Goal: Task Accomplishment & Management: Manage account settings

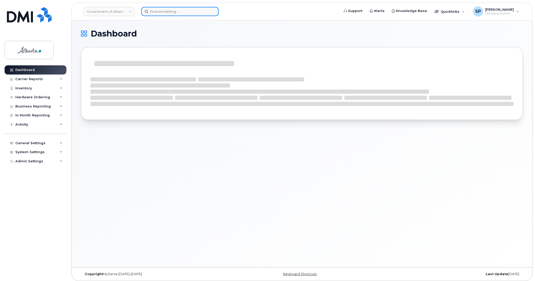
click at [179, 9] on input at bounding box center [179, 11] width 77 height 9
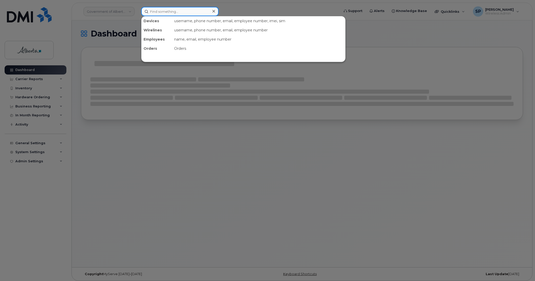
paste input "7807188354"
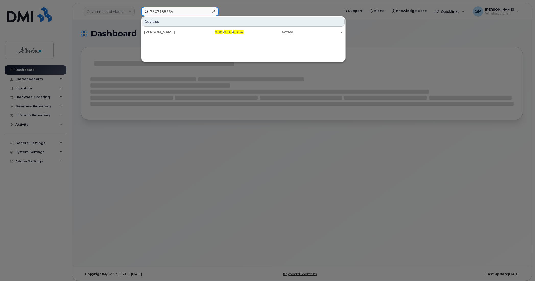
type input "7807188354"
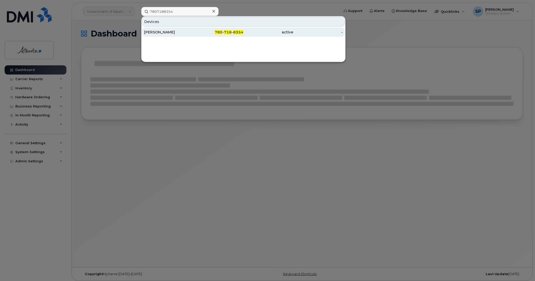
click at [169, 34] on div "Shyla German" at bounding box center [169, 32] width 50 height 5
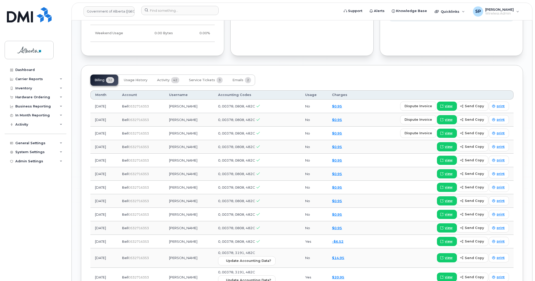
scroll to position [411, 0]
click at [202, 81] on span "Service Tickets" at bounding box center [202, 80] width 26 height 4
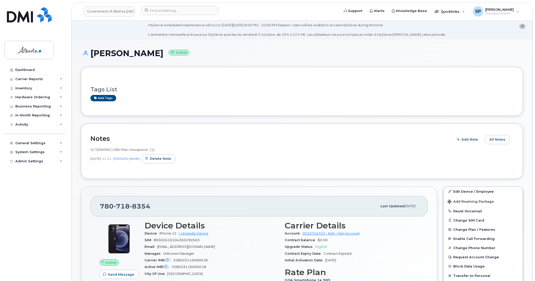
scroll to position [0, 0]
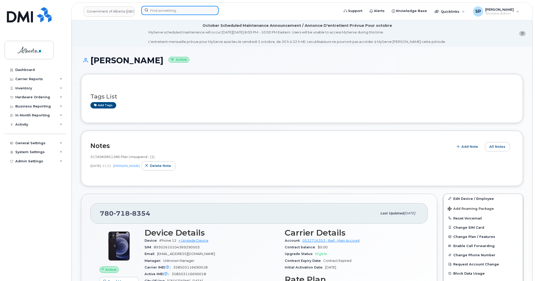
click at [171, 10] on input at bounding box center [179, 10] width 77 height 9
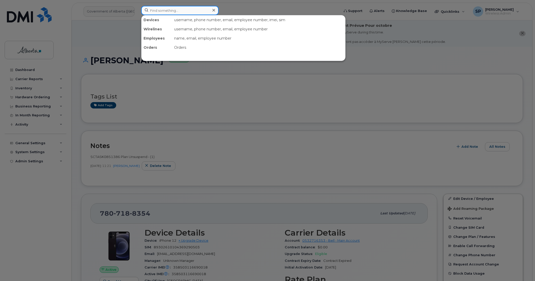
paste input "4033123737"
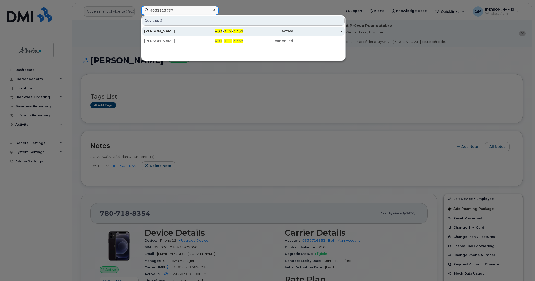
type input "4033123737"
click at [158, 31] on div "Michael Dirkson" at bounding box center [169, 31] width 50 height 5
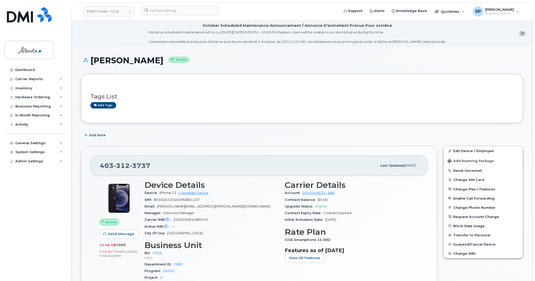
drag, startPoint x: 161, startPoint y: 60, endPoint x: 89, endPoint y: 60, distance: 71.5
click at [89, 60] on h1 "Michael Dirkson Active" at bounding box center [302, 60] width 442 height 9
click at [204, 80] on div "Tags List Add tags" at bounding box center [302, 98] width 442 height 49
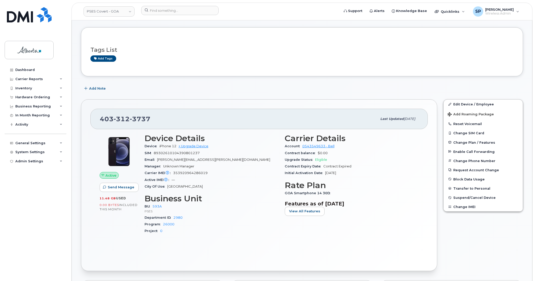
scroll to position [69, 0]
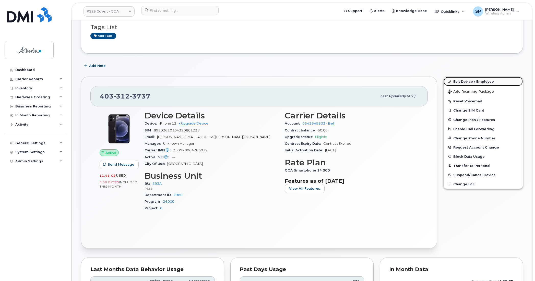
click at [465, 81] on link "Edit Device / Employee" at bounding box center [482, 81] width 79 height 9
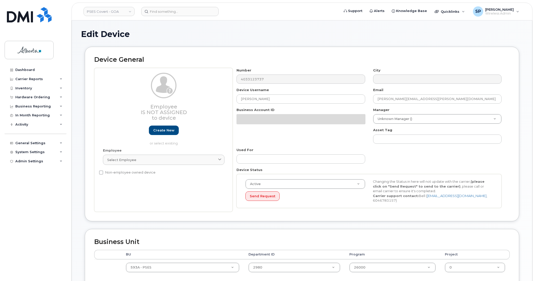
select select "5747627"
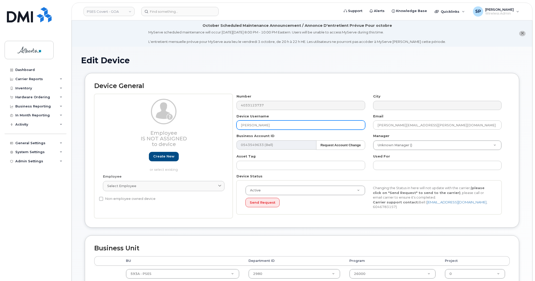
drag, startPoint x: 275, startPoint y: 125, endPoint x: 200, endPoint y: 129, distance: 74.4
click at [200, 129] on div "Employee Is not assigned to device Create new or select existing Employee Selec…" at bounding box center [301, 156] width 415 height 124
click at [276, 126] on input "Michael Dirkson" at bounding box center [300, 125] width 128 height 9
drag, startPoint x: 276, startPoint y: 126, endPoint x: 231, endPoint y: 131, distance: 45.5
click at [231, 131] on div "Employee Is not assigned to device Create new or select existing Employee Selec…" at bounding box center [301, 156] width 415 height 124
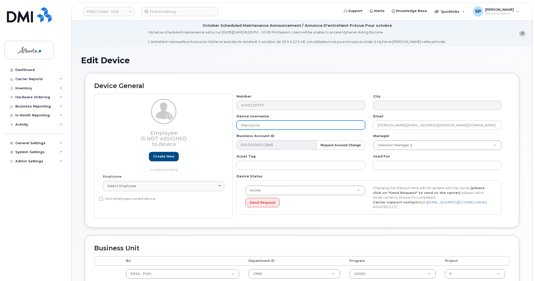
type input "Repurpose Calgary"
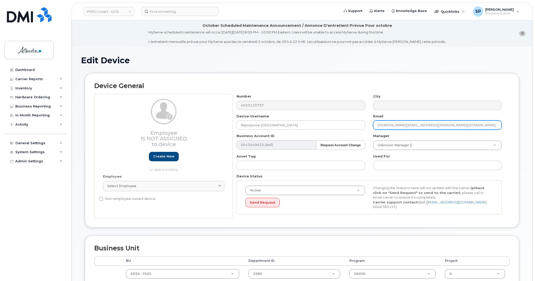
drag, startPoint x: 427, startPoint y: 124, endPoint x: 366, endPoint y: 129, distance: 61.2
click at [366, 129] on div "Number 4033123737 City Device Username Repurpose Calgary Email michael.dirkson@…" at bounding box center [369, 156] width 273 height 124
click at [9, 267] on div "Dashboard Carrier Reports Monthly Billing Data Daily Data Pooling Data Behavior…" at bounding box center [36, 169] width 63 height 208
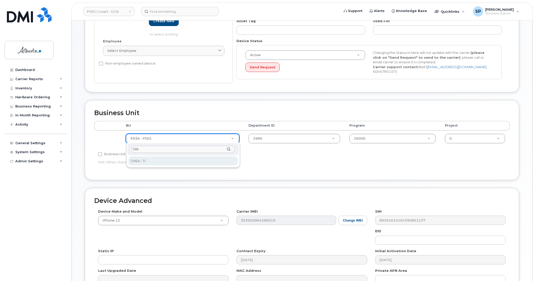
type input "596"
select select "5747633"
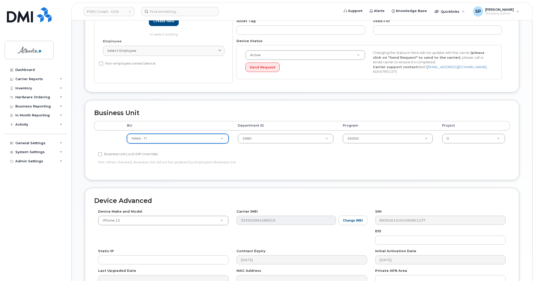
drag, startPoint x: 255, startPoint y: 138, endPoint x: 257, endPoint y: 136, distance: 3.6
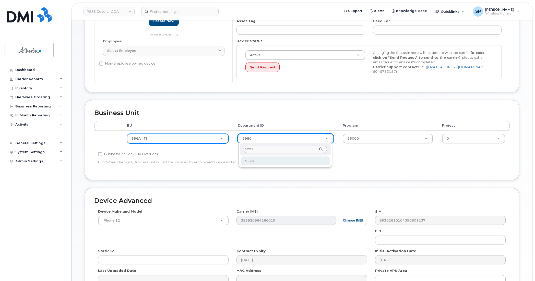
type input "5220"
type input "5750286"
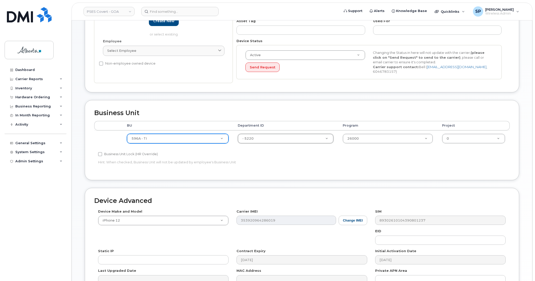
drag, startPoint x: 356, startPoint y: 136, endPoint x: 354, endPoint y: 138, distance: 3.3
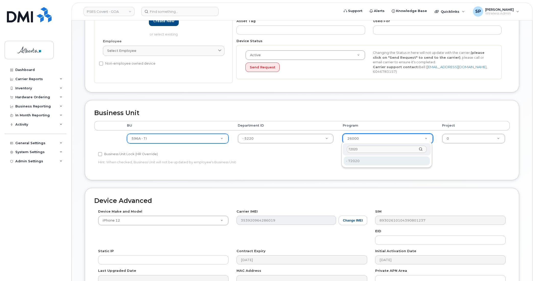
type input "72020"
type input "5752430"
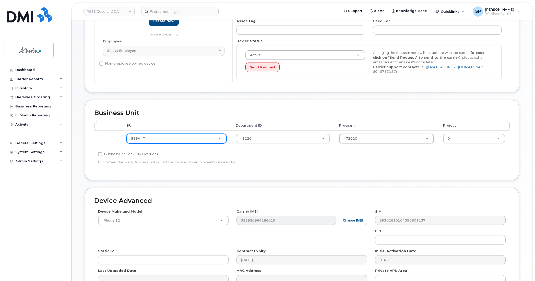
scroll to position [194, 0]
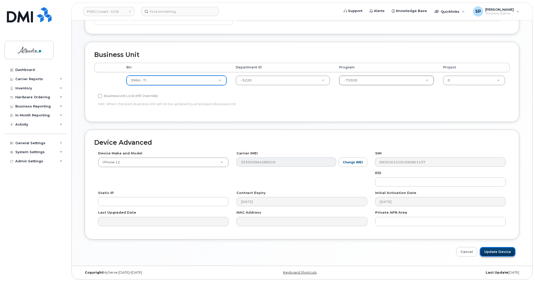
click at [489, 248] on input "Update Device" at bounding box center [497, 251] width 35 height 9
type input "Saving..."
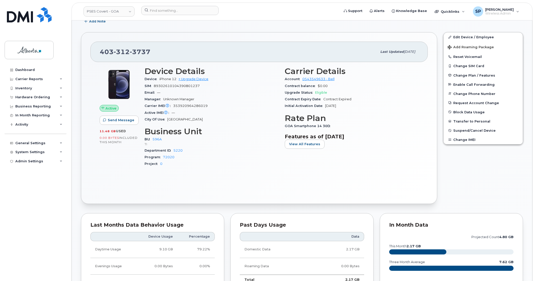
scroll to position [100, 0]
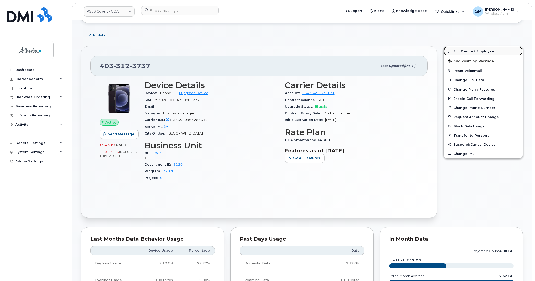
click at [469, 52] on link "Edit Device / Employee" at bounding box center [482, 50] width 79 height 9
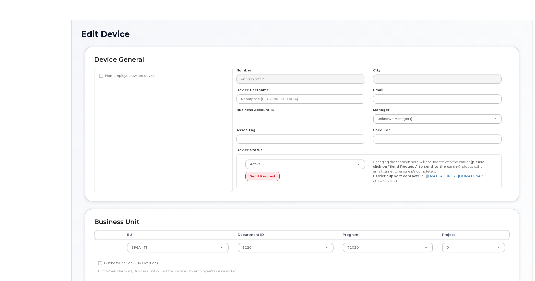
select select "5747633"
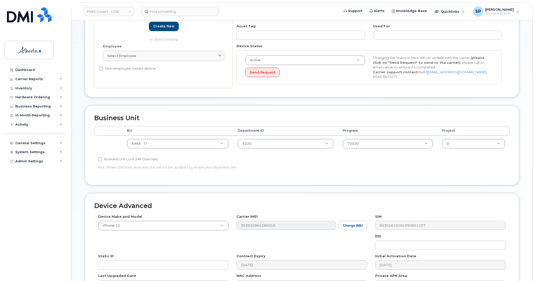
scroll to position [131, 0]
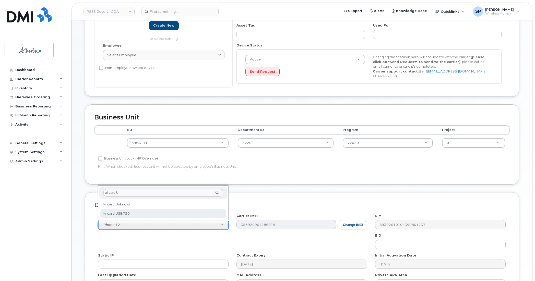
type input "aircard U"
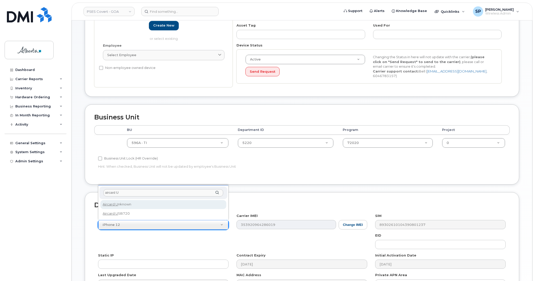
select select "971"
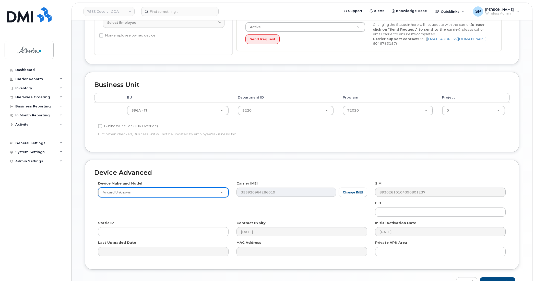
scroll to position [194, 0]
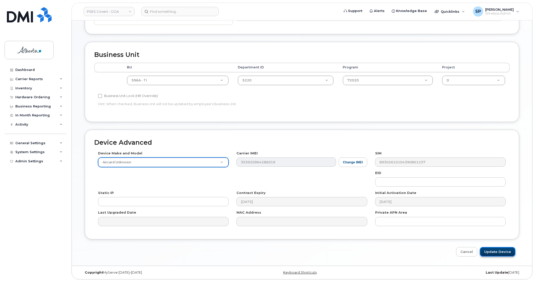
click at [502, 253] on input "Update Device" at bounding box center [497, 251] width 35 height 9
type input "Saving..."
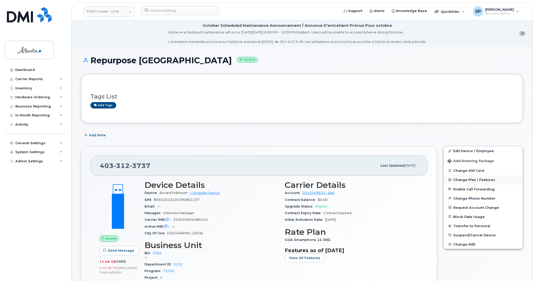
click at [463, 179] on span "Change Plan / Features" at bounding box center [474, 180] width 42 height 4
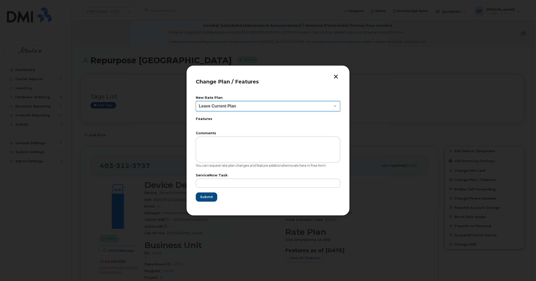
click at [228, 104] on select "Leave Current Plan GOA Data plan 9 30 d GOA–Unlimited Data Plan 9" at bounding box center [268, 106] width 145 height 10
select select "1790211"
click at [196, 101] on select "Leave Current Plan GOA Data plan 9 30 d GOA–Unlimited Data Plan 9" at bounding box center [268, 106] width 145 height 10
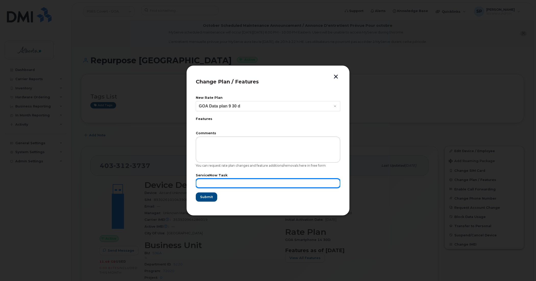
click at [268, 182] on input "text" at bounding box center [268, 183] width 145 height 9
paste input "SCTASK0856012"
type input "SCTASK0856012"
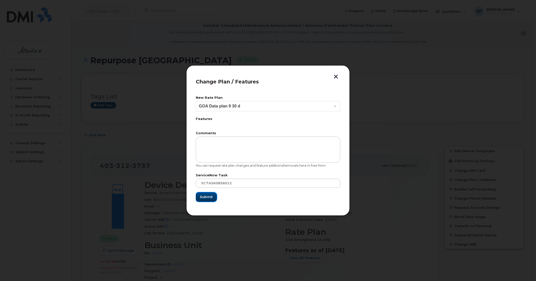
click at [206, 197] on span "Submit" at bounding box center [206, 197] width 13 height 5
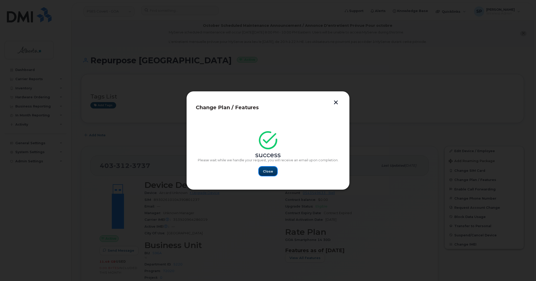
click at [266, 173] on span "Close" at bounding box center [268, 171] width 10 height 5
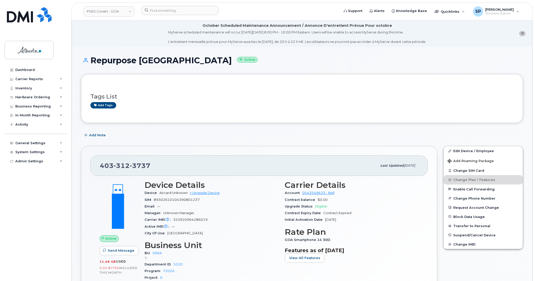
click at [472, 45] on li "October Scheduled Maintenance Announcement / Annonce D'entretient Prévue Pour o…" at bounding box center [302, 33] width 460 height 26
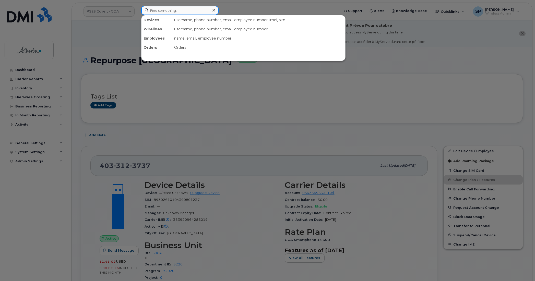
click at [181, 10] on input at bounding box center [179, 10] width 77 height 9
paste input "4035429800"
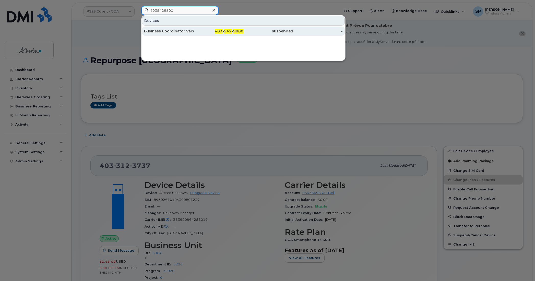
type input "4035429800"
click at [173, 31] on div "Business Coordinator Vacant" at bounding box center [169, 31] width 50 height 5
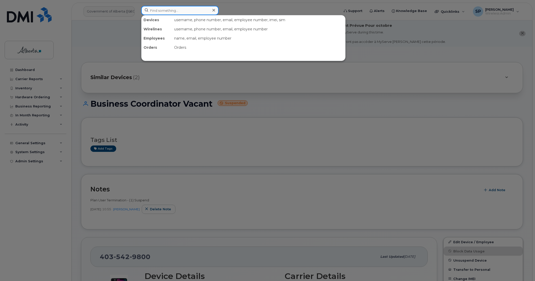
click at [186, 13] on input at bounding box center [179, 10] width 77 height 9
paste input "7808055295"
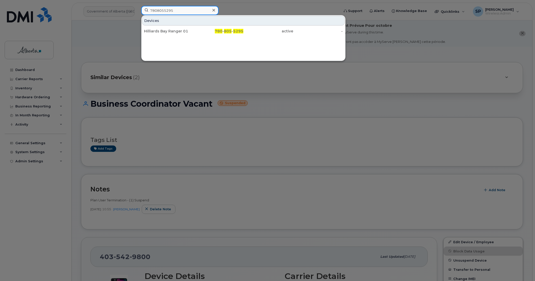
type input "7808055295"
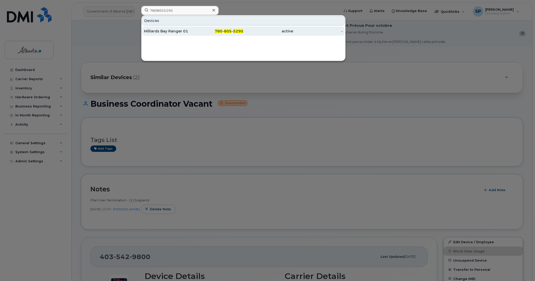
click at [163, 29] on div "Hilliards Bay Ranger 01" at bounding box center [169, 31] width 50 height 5
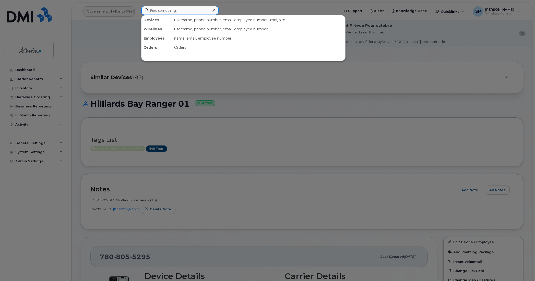
click at [189, 7] on input at bounding box center [179, 10] width 77 height 9
paste input "7805455798"
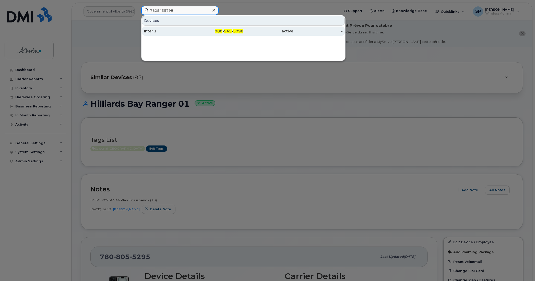
type input "7805455798"
click at [158, 31] on div "Inter 1" at bounding box center [169, 31] width 50 height 5
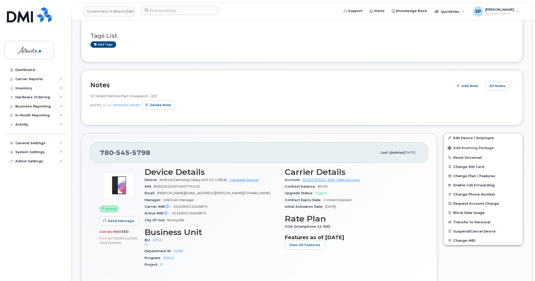
scroll to position [67, 0]
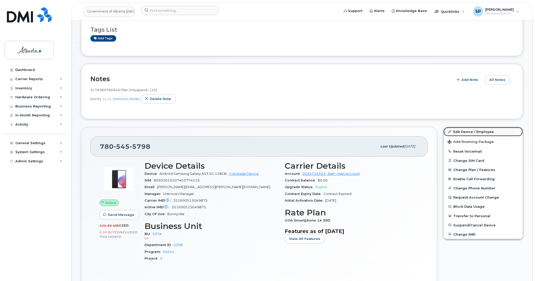
click at [465, 132] on link "Edit Device / Employee" at bounding box center [482, 131] width 79 height 9
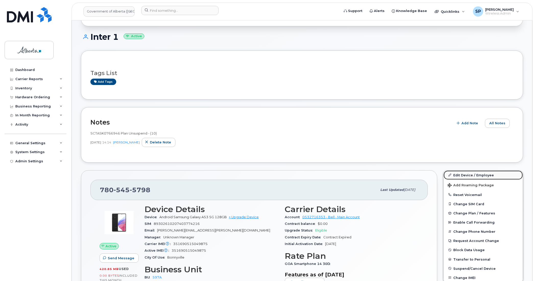
scroll to position [110, 0]
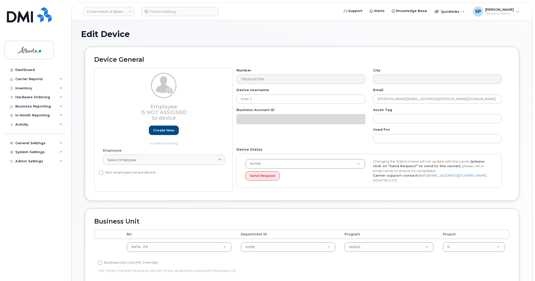
select select "4797726"
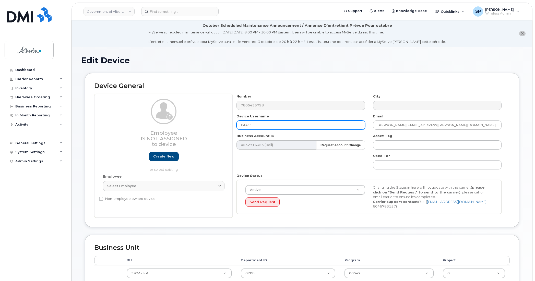
click at [250, 125] on input "Inter 1" at bounding box center [300, 125] width 128 height 9
click at [250, 125] on input "Interpretor 01" at bounding box center [300, 125] width 128 height 9
click at [256, 124] on input "Interpretor 01" at bounding box center [300, 125] width 128 height 9
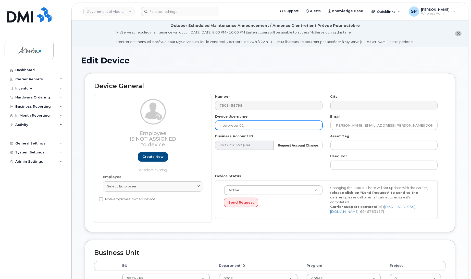
type input "Interpreter 01"
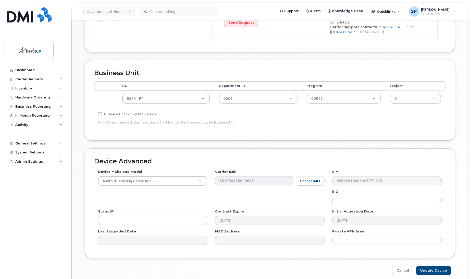
scroll to position [181, 0]
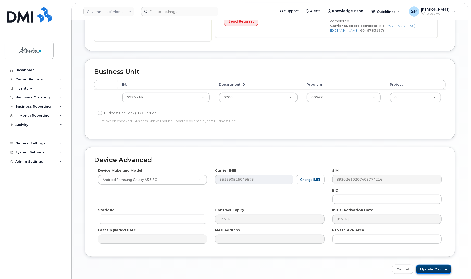
click at [427, 270] on input "Update Device" at bounding box center [433, 268] width 35 height 9
type input "Saving..."
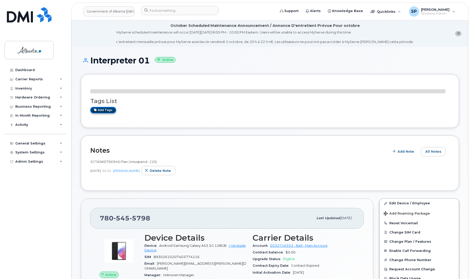
click at [105, 109] on link "Add tags" at bounding box center [103, 110] width 26 height 6
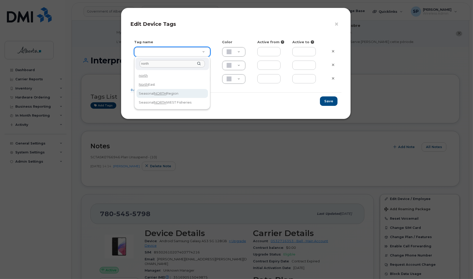
type input "north"
type input "Seasonal NORTH Region"
type input "DAECC8"
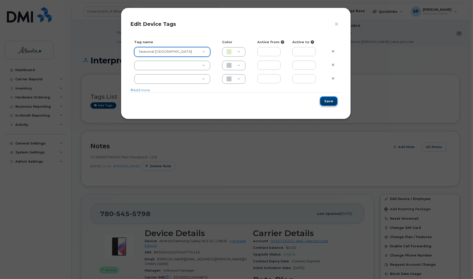
click at [328, 102] on button "Save" at bounding box center [329, 100] width 18 height 9
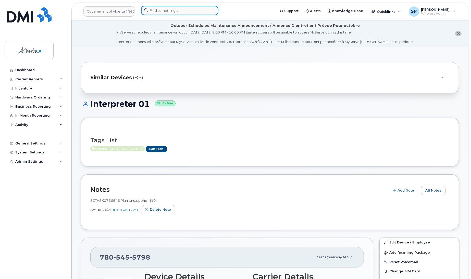
click at [152, 11] on input at bounding box center [179, 10] width 77 height 9
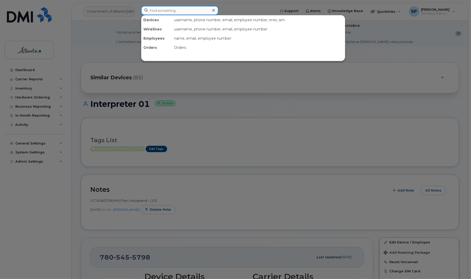
paste input "7805455742"
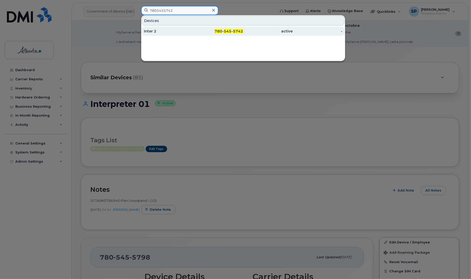
type input "7805455742"
click at [153, 32] on div "Inter 2" at bounding box center [169, 31] width 50 height 5
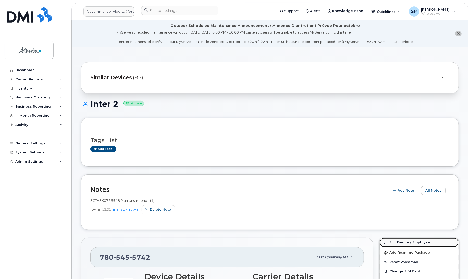
click at [407, 243] on link "Edit Device / Employee" at bounding box center [419, 241] width 79 height 9
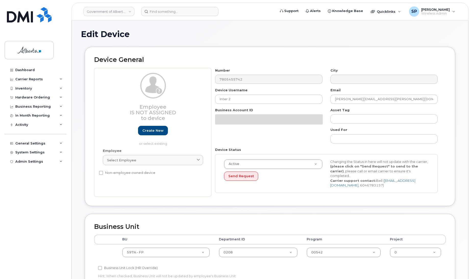
select select "4797726"
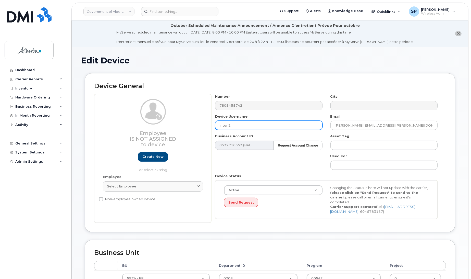
click at [228, 125] on input "Inter 2" at bounding box center [268, 125] width 107 height 9
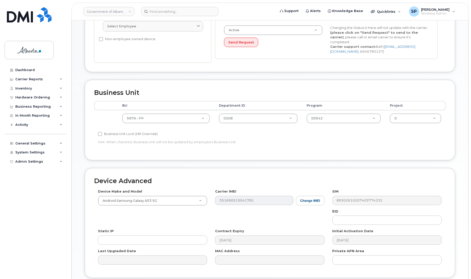
scroll to position [202, 0]
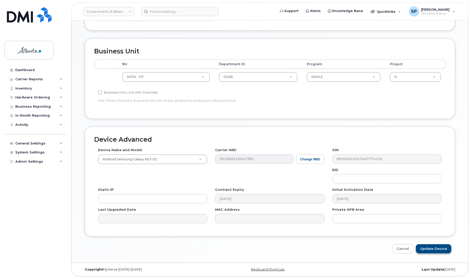
type input "Interpreter 02"
click at [426, 246] on input "Update Device" at bounding box center [433, 248] width 35 height 9
type input "Saving..."
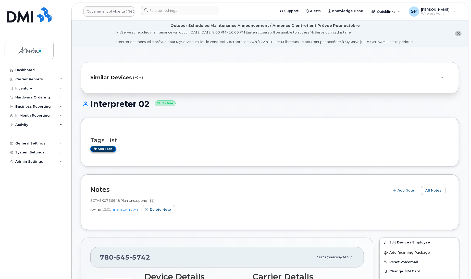
click at [105, 148] on link "Add tags" at bounding box center [103, 149] width 26 height 6
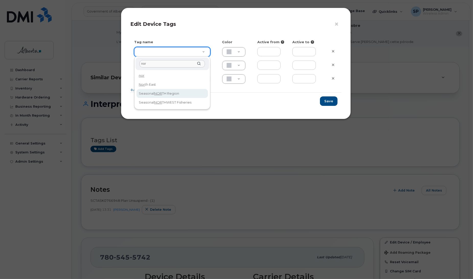
type input "nor"
type input "Seasonal NORTH Region"
type input "DAECC8"
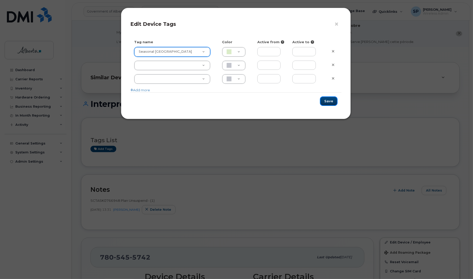
drag, startPoint x: 331, startPoint y: 102, endPoint x: 329, endPoint y: 102, distance: 2.6
click at [330, 102] on button "Save" at bounding box center [329, 100] width 18 height 9
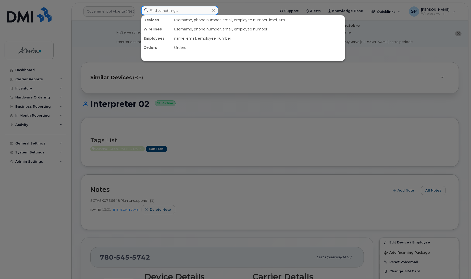
click at [174, 13] on input at bounding box center [179, 10] width 77 height 9
click at [165, 12] on input at bounding box center [179, 10] width 77 height 9
paste input "7805046041"
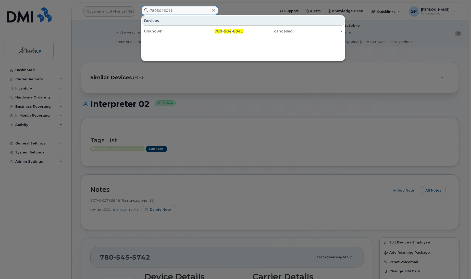
type input "7805046041"
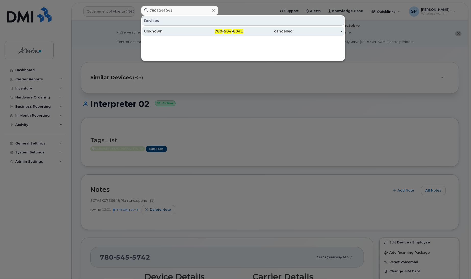
click at [154, 32] on div "Unknown" at bounding box center [169, 31] width 50 height 5
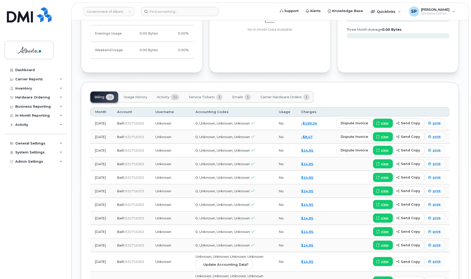
scroll to position [379, 0]
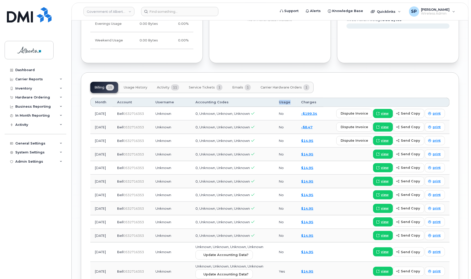
drag, startPoint x: 293, startPoint y: 103, endPoint x: 280, endPoint y: 104, distance: 13.1
click at [280, 104] on th "Usage" at bounding box center [286, 102] width 22 height 9
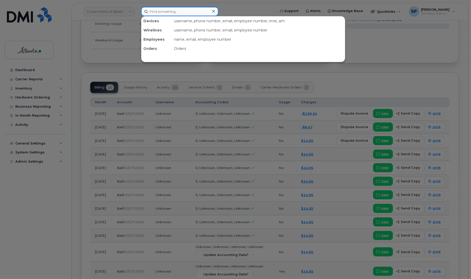
click at [191, 11] on input at bounding box center [179, 11] width 77 height 9
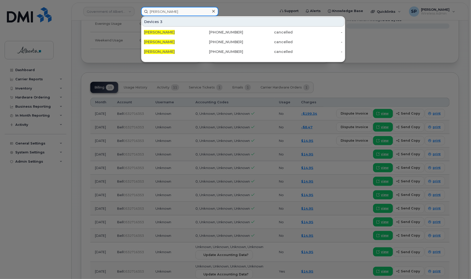
click at [177, 9] on input "[PERSON_NAME]" at bounding box center [179, 11] width 77 height 9
drag, startPoint x: 176, startPoint y: 11, endPoint x: 140, endPoint y: 12, distance: 36.5
click at [140, 12] on div "[PERSON_NAME] Devices 3 [PERSON_NAME] [PHONE_NUMBER] cancelled - [PERSON_NAME] …" at bounding box center [206, 11] width 139 height 9
paste input "357894921771908"
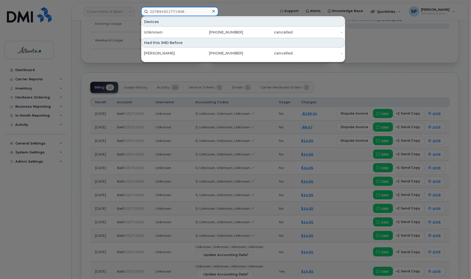
click at [186, 8] on input "357894921771908" at bounding box center [179, 11] width 77 height 9
drag, startPoint x: 188, startPoint y: 10, endPoint x: 132, endPoint y: 14, distance: 56.1
click at [137, 14] on div "357894921771908 Devices Unknown [PHONE_NUMBER] cancelled - Had this IMEI Before…" at bounding box center [206, 11] width 139 height 9
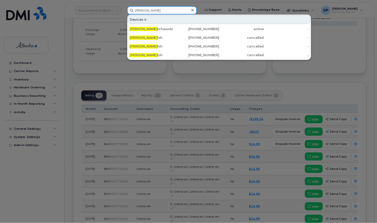
scroll to position [380, 0]
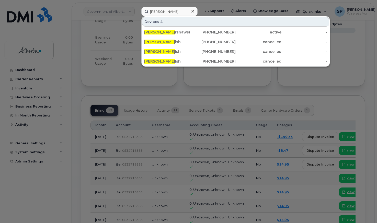
drag, startPoint x: 468, startPoint y: 0, endPoint x: 256, endPoint y: 23, distance: 213.1
click at [256, 23] on div "Devices 4" at bounding box center [235, 22] width 187 height 10
click at [172, 13] on input "[PERSON_NAME]" at bounding box center [169, 11] width 56 height 9
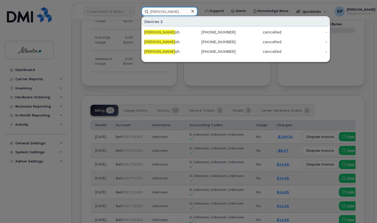
type input "[PERSON_NAME]"
